Goal: Task Accomplishment & Management: Manage account settings

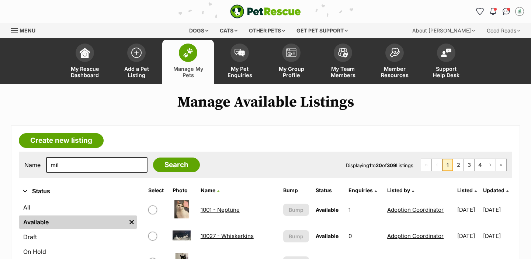
type input "mil"
click at [153, 157] on input "Search" at bounding box center [176, 164] width 47 height 15
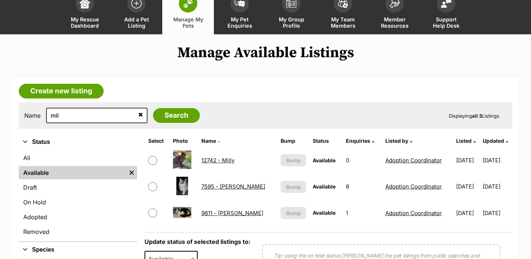
scroll to position [48, 0]
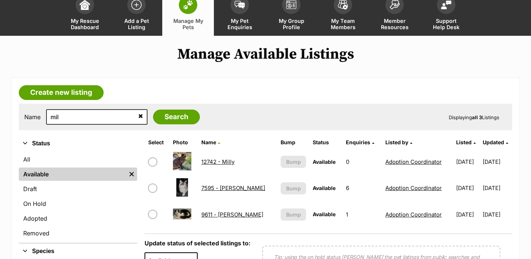
click at [219, 161] on link "12742 - Milly" at bounding box center [217, 161] width 33 height 7
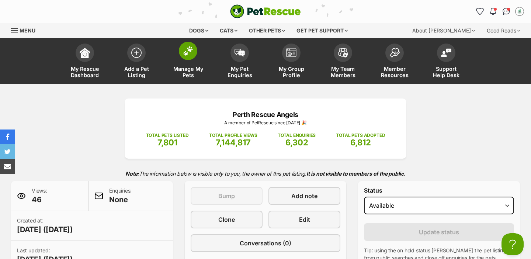
click at [181, 55] on span at bounding box center [188, 51] width 18 height 18
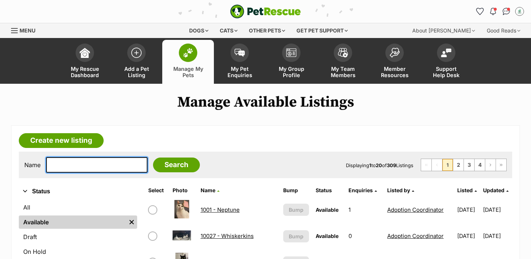
click at [105, 165] on input "text" at bounding box center [96, 164] width 101 height 15
type input "jax"
click at [153, 157] on input "Search" at bounding box center [176, 164] width 47 height 15
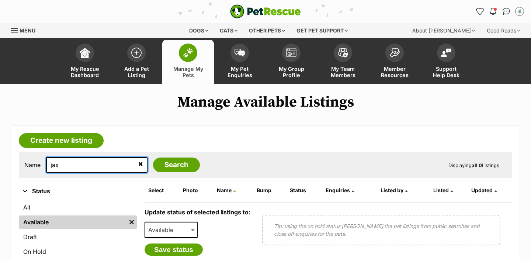
click at [94, 166] on input "jax" at bounding box center [96, 164] width 101 height 15
type input "nov"
click at [153, 157] on input "Search" at bounding box center [176, 164] width 47 height 15
click at [81, 164] on input "nov" at bounding box center [96, 164] width 101 height 15
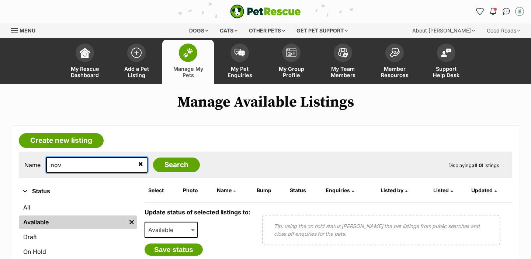
click at [81, 164] on input "nov" at bounding box center [96, 164] width 101 height 15
type input "leo"
click at [153, 157] on input "Search" at bounding box center [176, 164] width 47 height 15
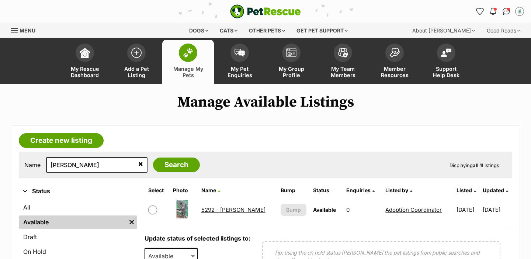
click at [191, 69] on span "Manage My Pets" at bounding box center [187, 72] width 33 height 13
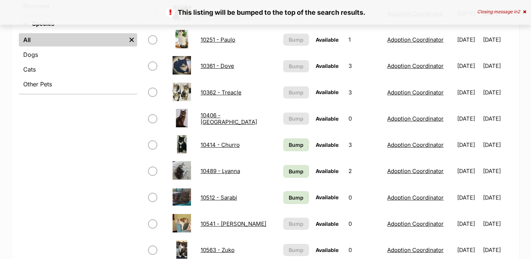
scroll to position [280, 0]
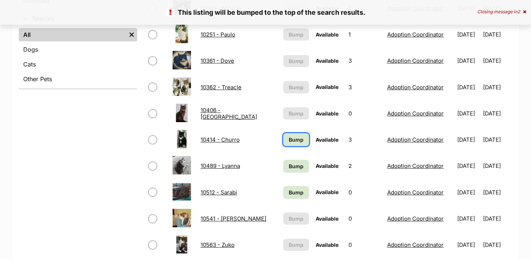
click at [289, 139] on span "Bump" at bounding box center [296, 140] width 15 height 8
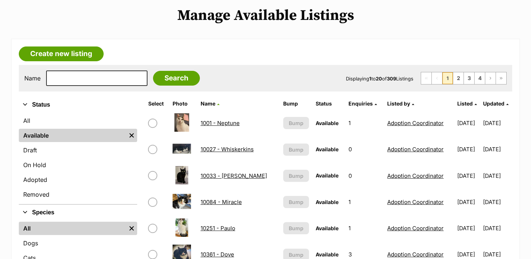
scroll to position [290, 0]
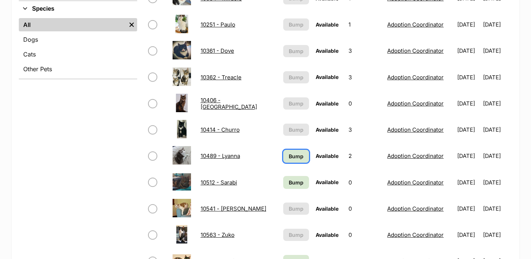
click at [289, 158] on span "Bump" at bounding box center [296, 156] width 15 height 8
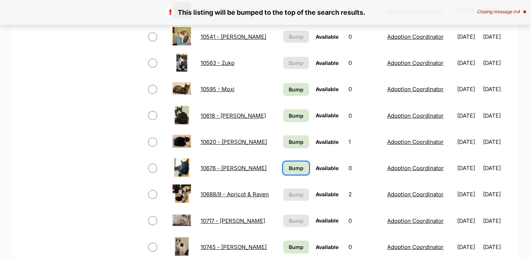
click at [289, 167] on span "Bump" at bounding box center [296, 168] width 15 height 8
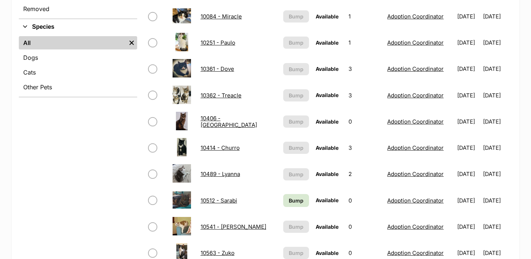
scroll to position [360, 0]
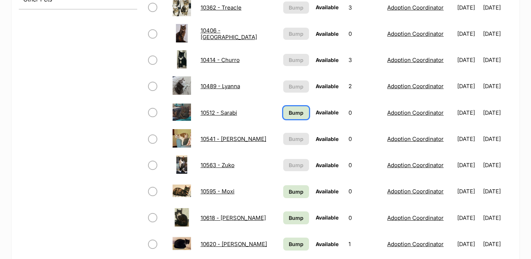
click at [289, 112] on span "Bump" at bounding box center [296, 113] width 15 height 8
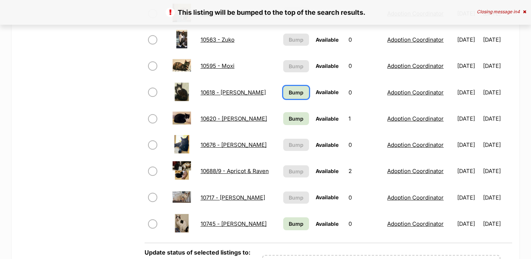
click at [289, 92] on span "Bump" at bounding box center [296, 92] width 15 height 8
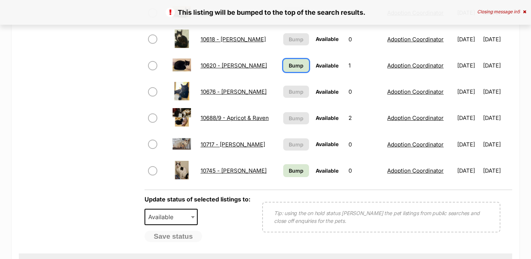
click at [290, 66] on span "Bump" at bounding box center [296, 66] width 15 height 8
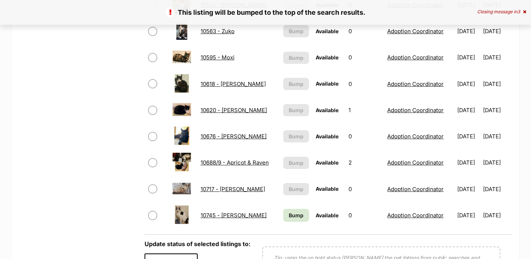
scroll to position [493, 0]
click at [289, 215] on span "Bump" at bounding box center [296, 215] width 15 height 8
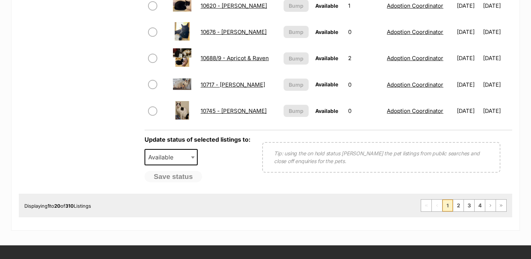
scroll to position [597, 0]
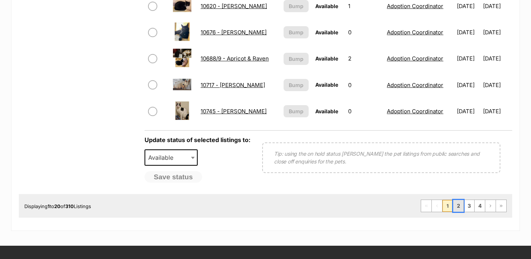
click at [459, 204] on link "2" at bounding box center [458, 206] width 10 height 12
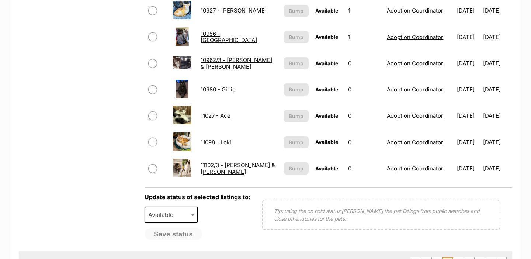
scroll to position [594, 0]
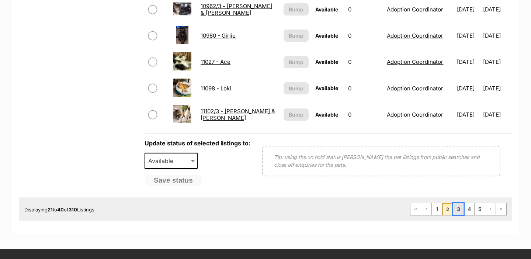
click at [460, 205] on link "3" at bounding box center [458, 209] width 10 height 12
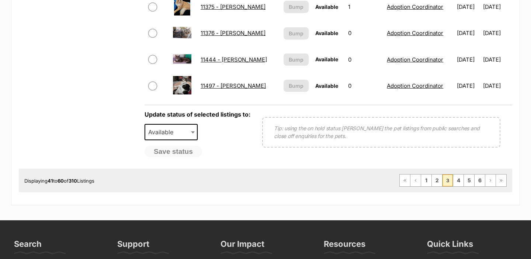
scroll to position [630, 0]
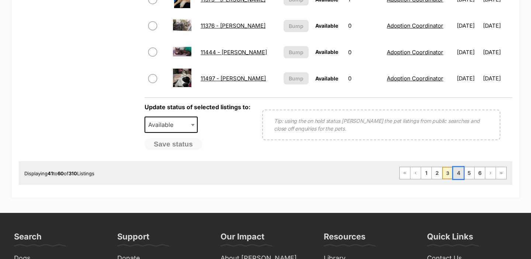
click at [459, 168] on link "4" at bounding box center [458, 173] width 10 height 12
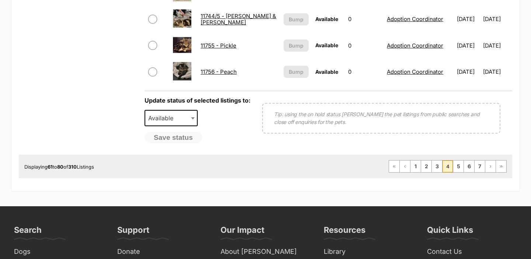
scroll to position [643, 0]
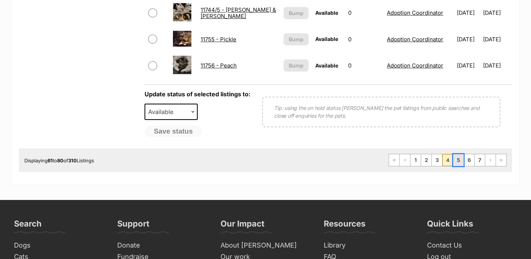
click at [457, 163] on link "5" at bounding box center [458, 160] width 10 height 12
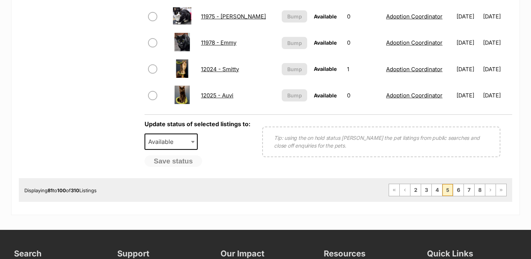
scroll to position [619, 0]
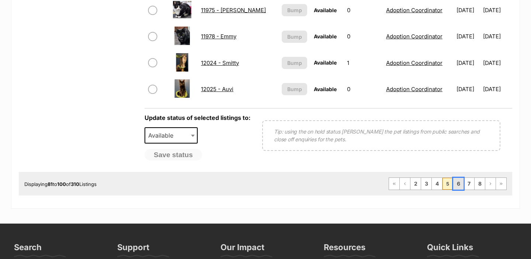
click at [456, 183] on link "6" at bounding box center [458, 184] width 10 height 12
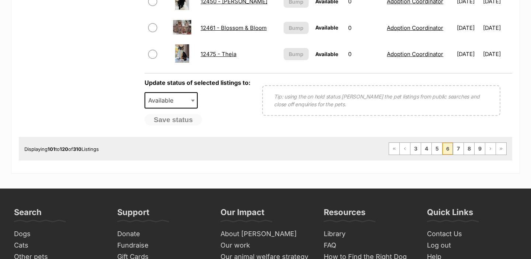
scroll to position [669, 0]
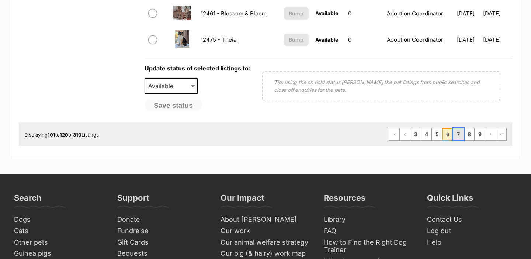
click at [455, 137] on link "7" at bounding box center [458, 134] width 10 height 12
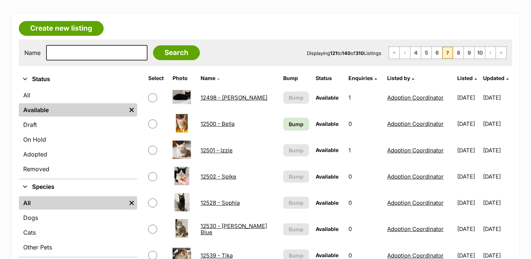
scroll to position [116, 0]
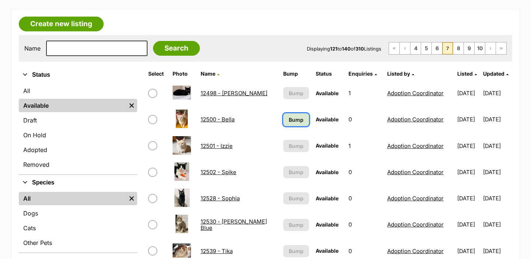
click at [283, 119] on link "Bump" at bounding box center [296, 119] width 26 height 13
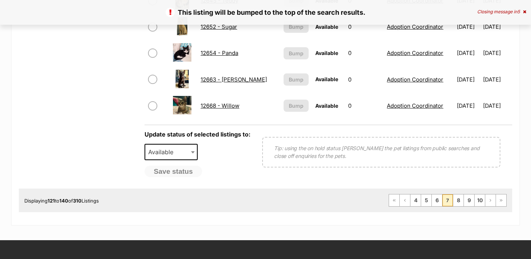
scroll to position [618, 0]
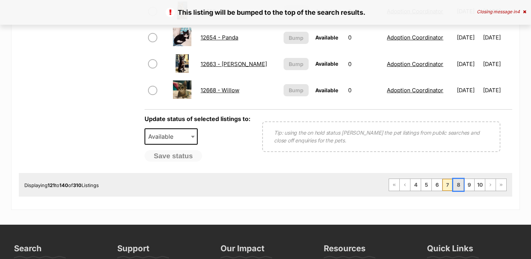
click at [461, 187] on link "8" at bounding box center [458, 185] width 10 height 12
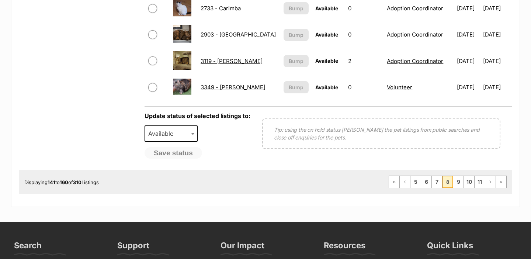
scroll to position [621, 0]
click at [461, 180] on link "9" at bounding box center [458, 182] width 10 height 12
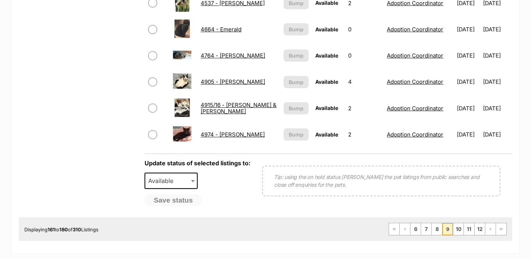
scroll to position [574, 0]
click at [462, 231] on link "10" at bounding box center [458, 229] width 10 height 12
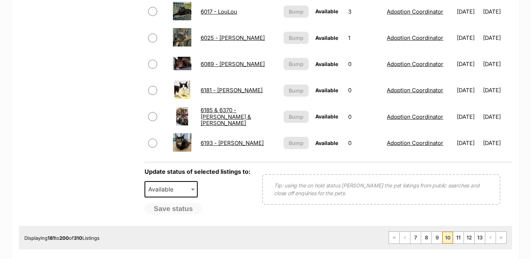
scroll to position [607, 0]
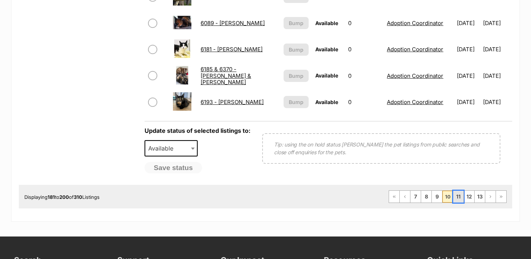
click at [456, 201] on link "11" at bounding box center [458, 197] width 10 height 12
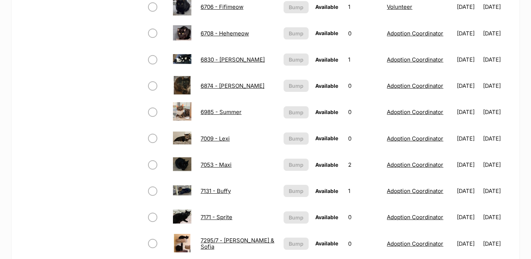
scroll to position [660, 0]
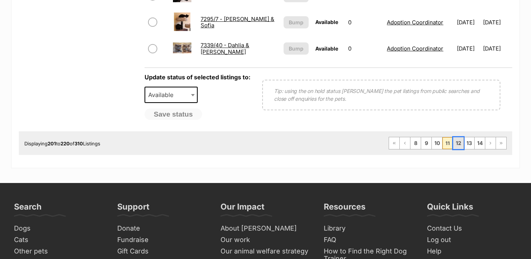
click at [456, 143] on link "12" at bounding box center [458, 143] width 10 height 12
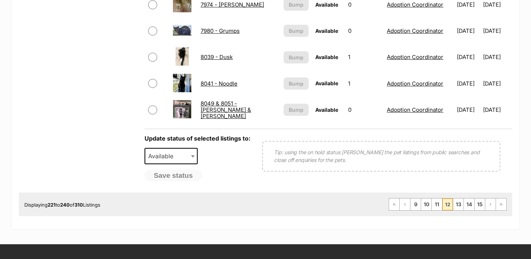
scroll to position [658, 0]
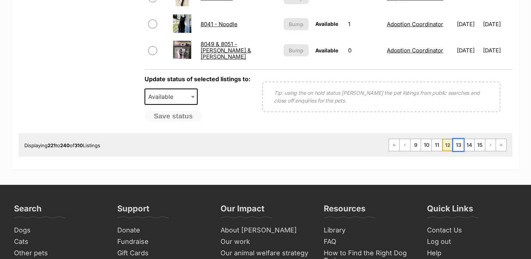
click at [458, 143] on link "13" at bounding box center [458, 145] width 10 height 12
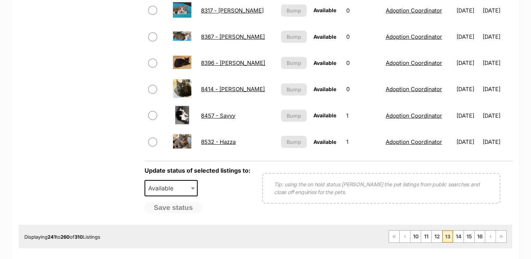
scroll to position [637, 0]
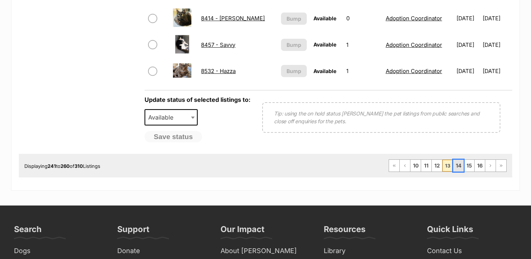
click at [455, 167] on link "14" at bounding box center [458, 166] width 10 height 12
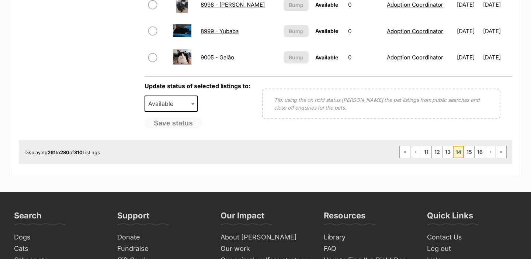
scroll to position [657, 0]
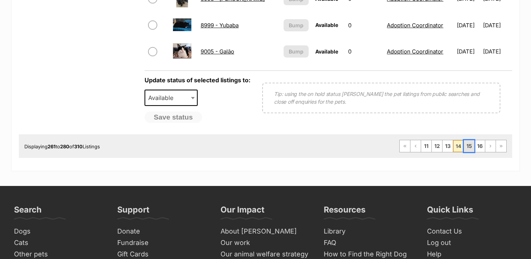
click at [469, 148] on link "15" at bounding box center [469, 146] width 10 height 12
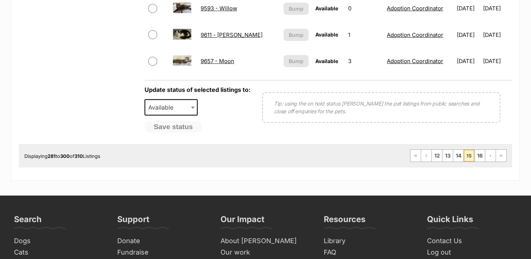
scroll to position [648, 0]
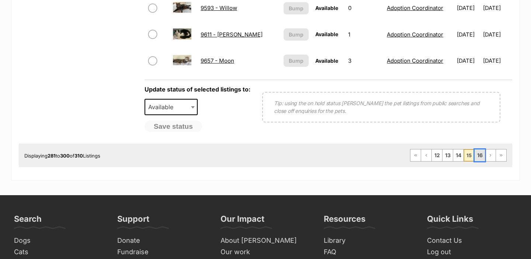
click at [478, 160] on link "16" at bounding box center [479, 155] width 10 height 12
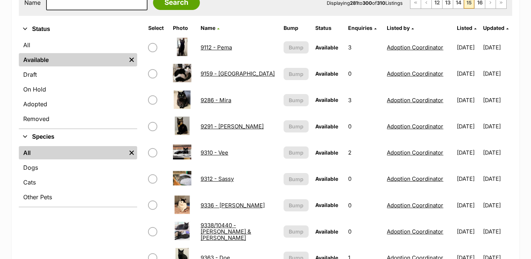
scroll to position [160, 0]
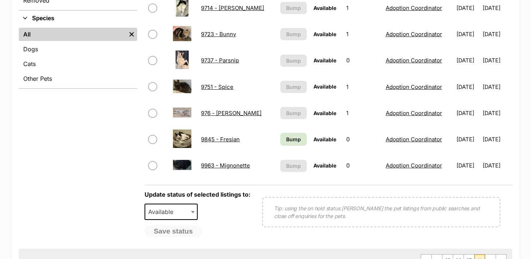
scroll to position [259, 0]
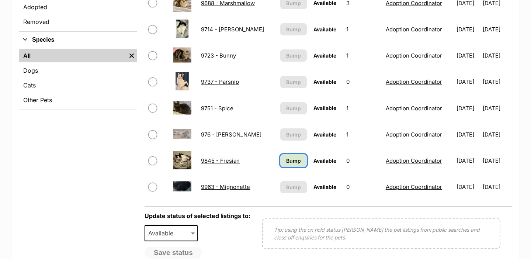
click at [286, 161] on span "Bump" at bounding box center [293, 161] width 15 height 8
